Goal: Information Seeking & Learning: Understand process/instructions

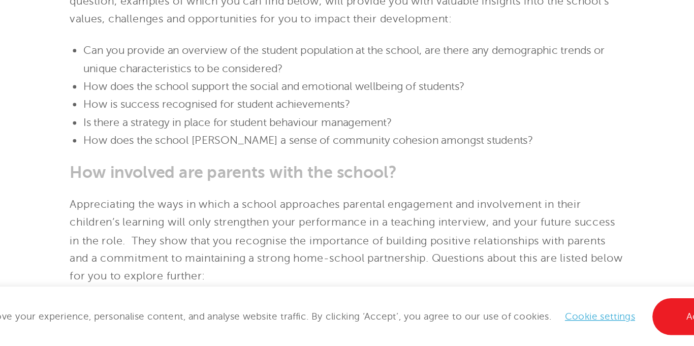
scroll to position [798, 0]
click at [208, 156] on span "How does the school support the social and emotional wellbeing of students?" at bounding box center [293, 151] width 284 height 9
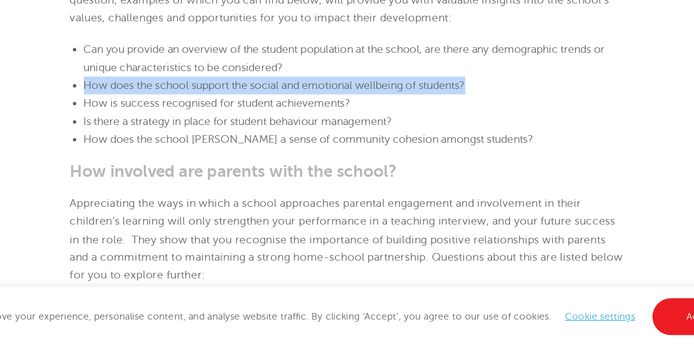
copy span "How does the school support the social and emotional wellbeing of students?"
click at [242, 185] on li "Is there a strategy in place for student behaviour management?" at bounding box center [352, 178] width 403 height 13
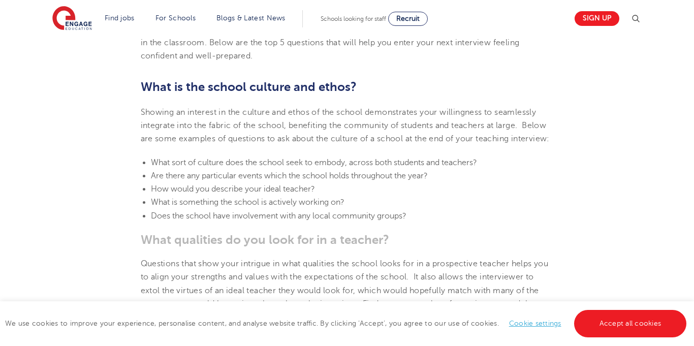
scroll to position [392, 0]
click at [211, 205] on span "What is something the school is actively working on?" at bounding box center [248, 200] width 194 height 9
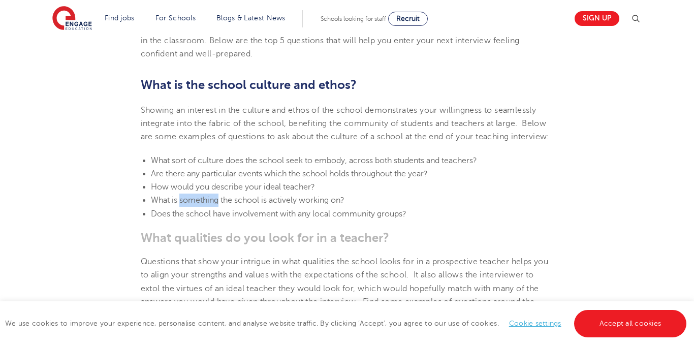
click at [211, 205] on span "What is something the school is actively working on?" at bounding box center [248, 200] width 194 height 9
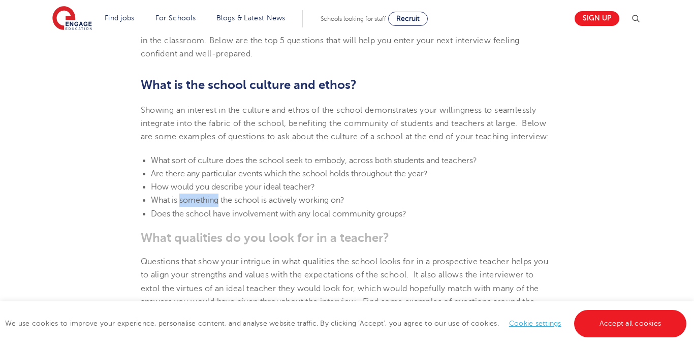
click at [278, 144] on p "Showing an interest in the culture and ethos of the school demonstrates your wi…" at bounding box center [347, 124] width 413 height 40
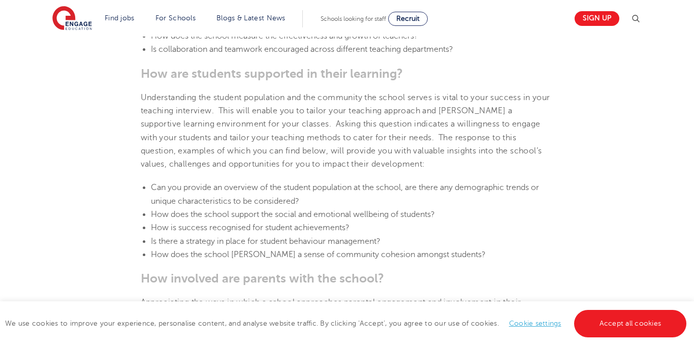
scroll to position [852, 0]
